Goal: Navigation & Orientation: Understand site structure

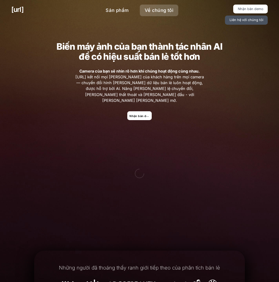
click at [148, 8] on font "Về chúng tôi" at bounding box center [158, 10] width 29 height 6
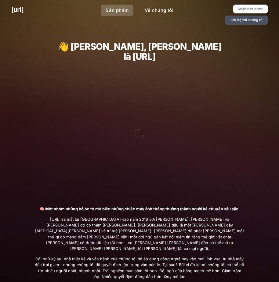
click at [123, 15] on link "Sản phẩm" at bounding box center [117, 11] width 33 height 12
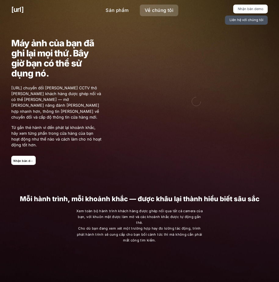
click at [148, 14] on link "Về chúng tôi" at bounding box center [159, 11] width 38 height 12
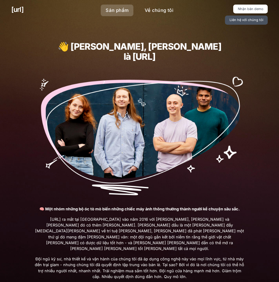
click at [119, 8] on font "Sản phẩm" at bounding box center [116, 10] width 23 height 6
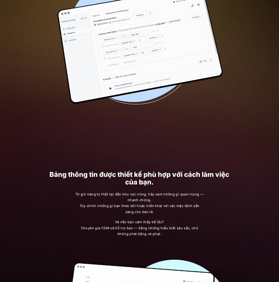
scroll to position [792, 0]
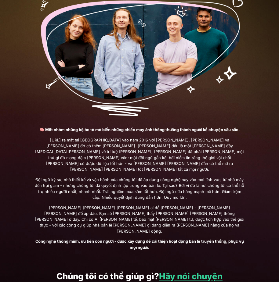
scroll to position [97, 0]
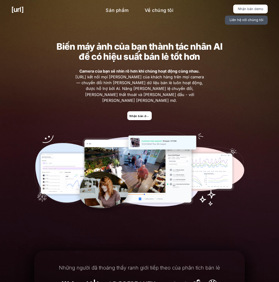
click at [76, 257] on div "Những người đã thoáng thấy ranh giới tiếp theo của phân tích bán lẻ" at bounding box center [139, 284] width 210 height 56
click at [81, 256] on div "Những người đã thoáng thấy ranh giới tiếp theo của phân tích bán lẻ" at bounding box center [139, 284] width 210 height 56
drag, startPoint x: 126, startPoint y: 257, endPoint x: 163, endPoint y: 246, distance: 38.9
click at [128, 257] on div "Những người đã thoáng thấy ranh giới tiếp theo của phân tích bán lẻ" at bounding box center [139, 284] width 210 height 56
click at [3, 0] on div "[URL] Sản [PERSON_NAME] Về [PERSON_NAME] [PERSON_NAME] bản demo Liên hệ với [PE…" at bounding box center [139, 14] width 279 height 29
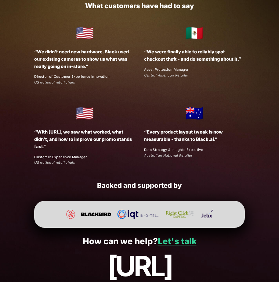
scroll to position [870, 0]
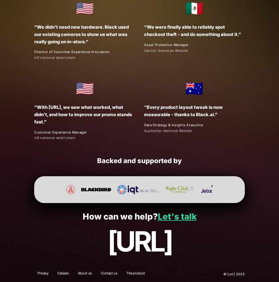
click at [124, 200] on div at bounding box center [139, 189] width 210 height 27
